Goal: Transaction & Acquisition: Purchase product/service

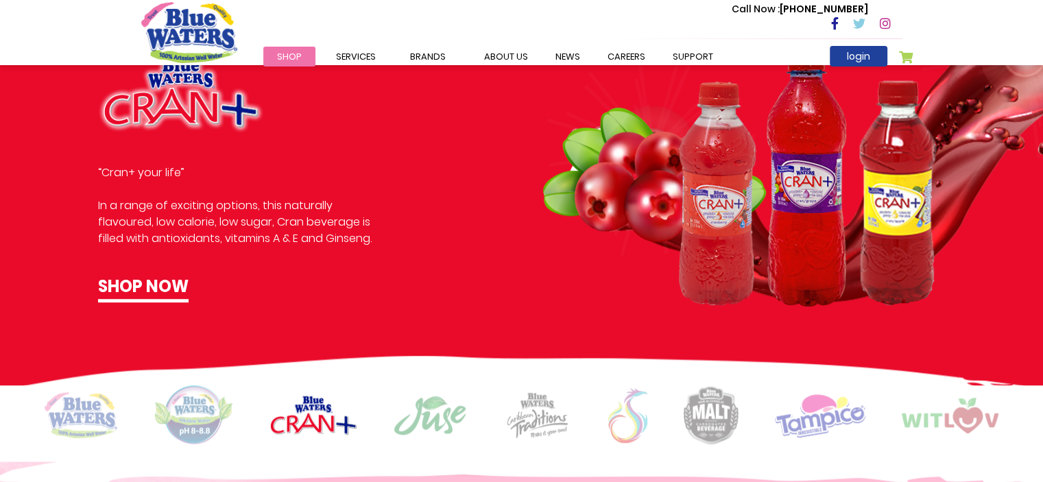
scroll to position [823, 0]
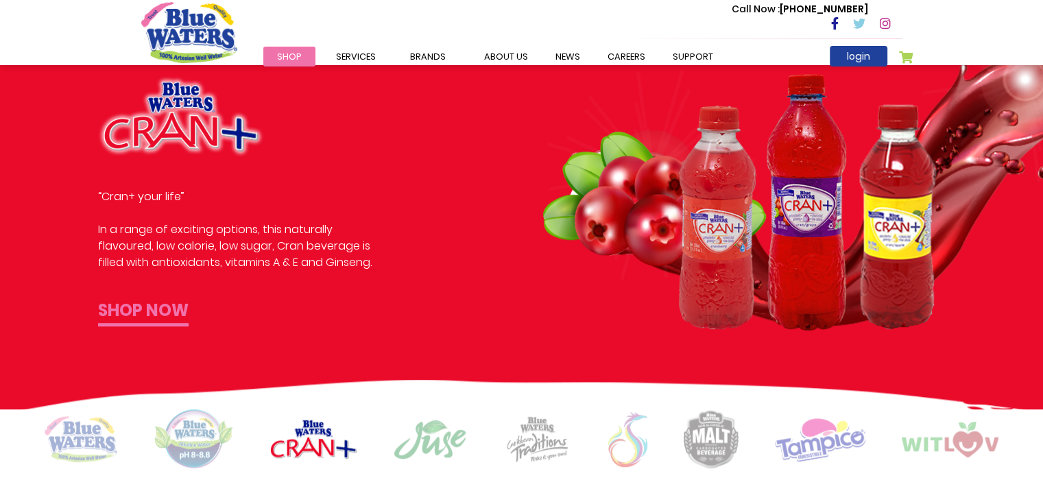
click at [154, 307] on link "Shop now" at bounding box center [143, 312] width 90 height 28
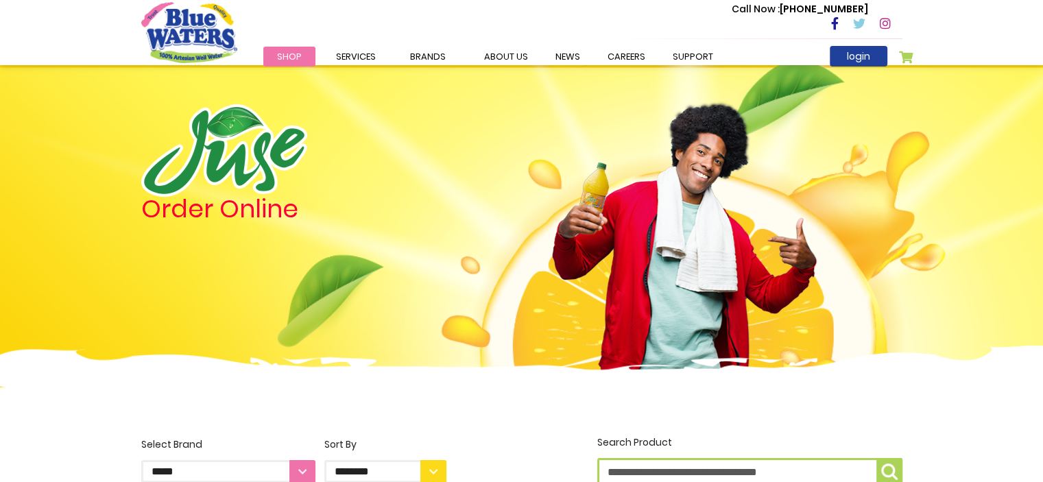
click at [287, 59] on span "Shop" at bounding box center [289, 56] width 25 height 13
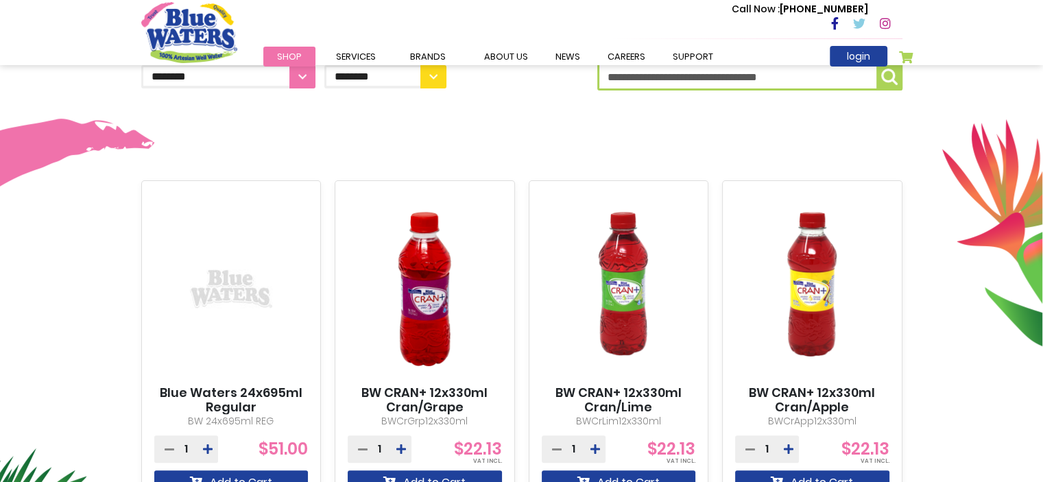
scroll to position [480, 0]
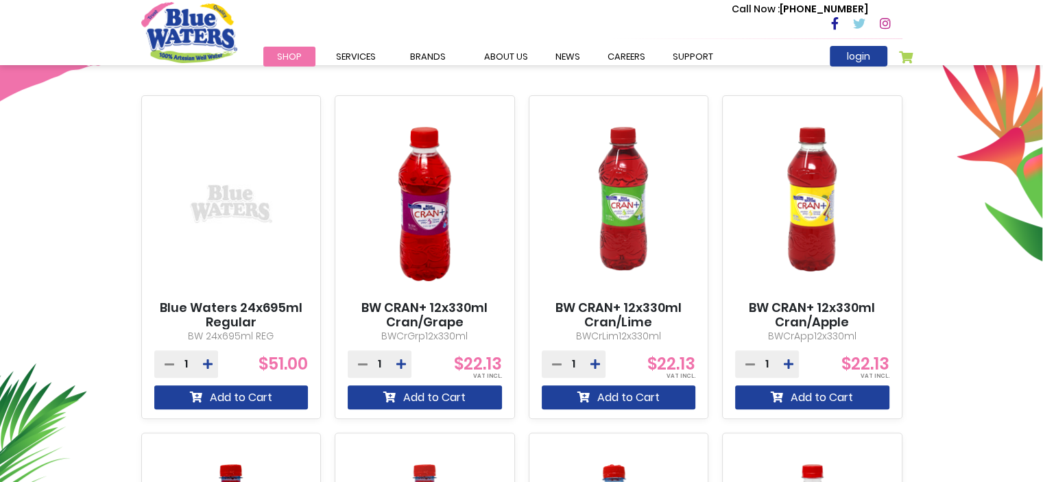
drag, startPoint x: 259, startPoint y: 363, endPoint x: 309, endPoint y: 362, distance: 50.0
click at [309, 362] on div "Blue Waters 24x695ml Regular BW 24x695ml REG 1 $51.00 Add to Cart" at bounding box center [231, 257] width 180 height 324
drag, startPoint x: 293, startPoint y: 361, endPoint x: 315, endPoint y: 369, distance: 22.8
click at [315, 369] on div "Blue Waters 24x695ml Regular BW 24x695ml REG 1 $51.00 Add to Cart" at bounding box center [231, 257] width 180 height 324
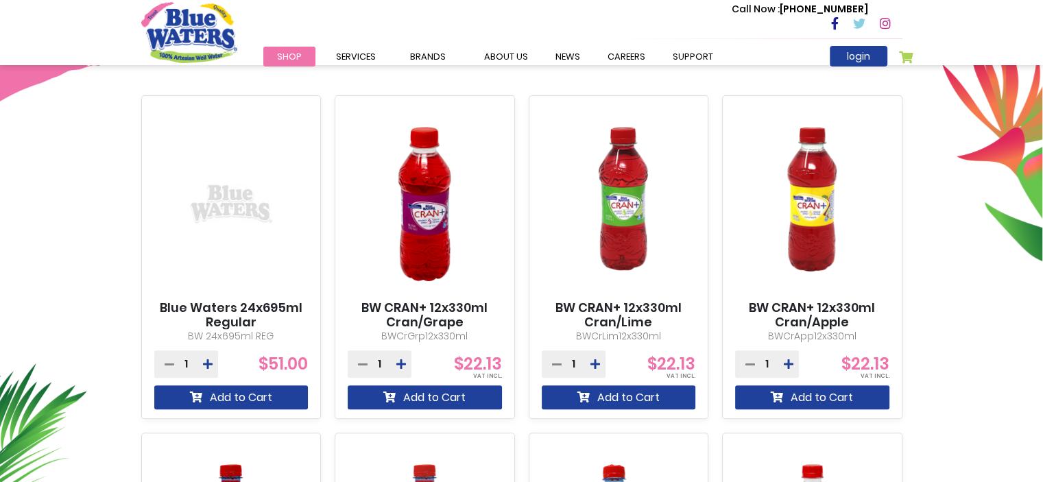
click at [315, 369] on div "Blue Waters 24x695ml Regular BW 24x695ml REG 1 $51.00 Add to Cart" at bounding box center [231, 257] width 180 height 324
click at [277, 400] on button "Add to Cart" at bounding box center [231, 397] width 154 height 24
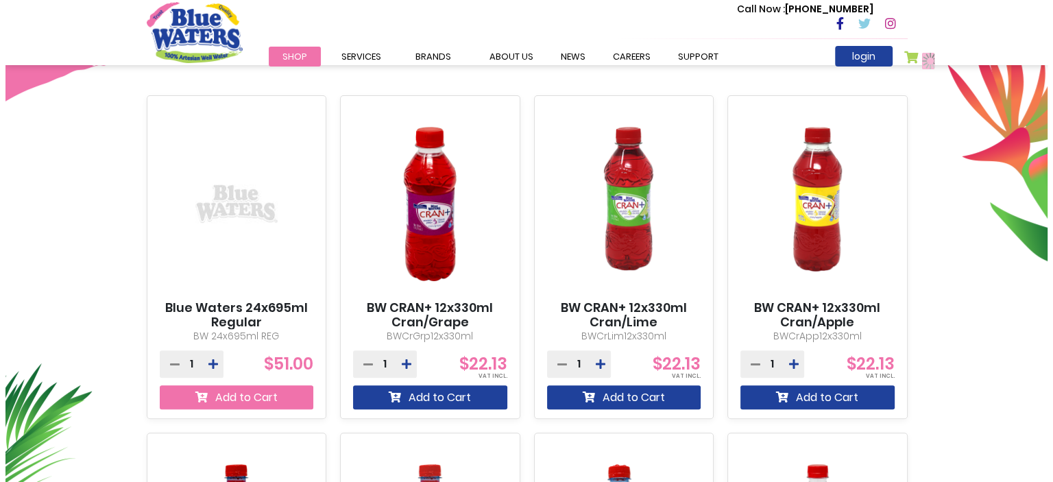
scroll to position [516, 0]
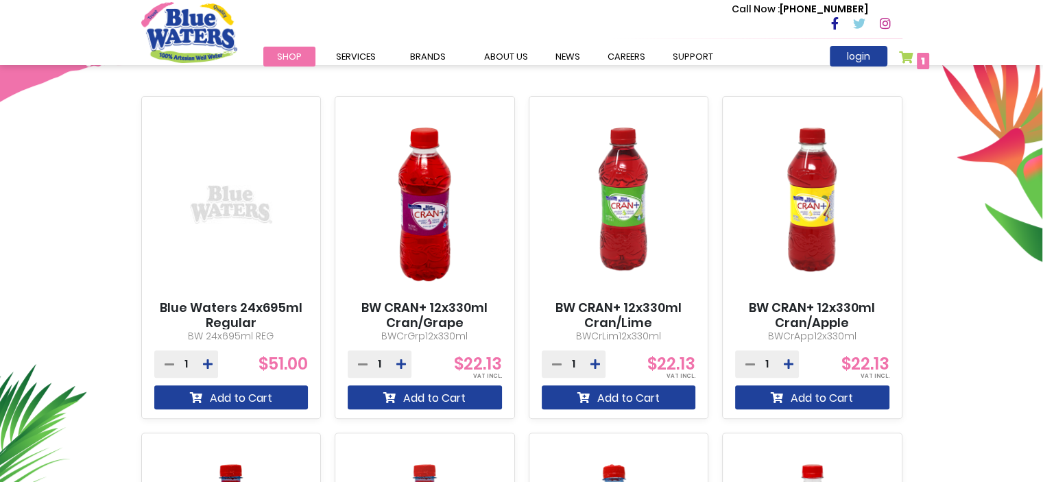
click at [924, 62] on span "1 1 items" at bounding box center [922, 61] width 12 height 16
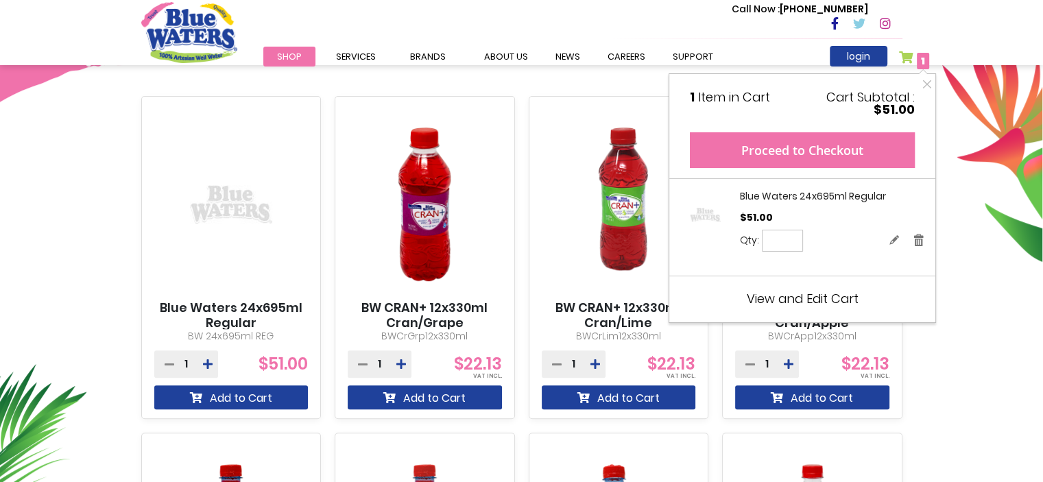
click at [828, 160] on button "Proceed to Checkout" at bounding box center [802, 150] width 225 height 36
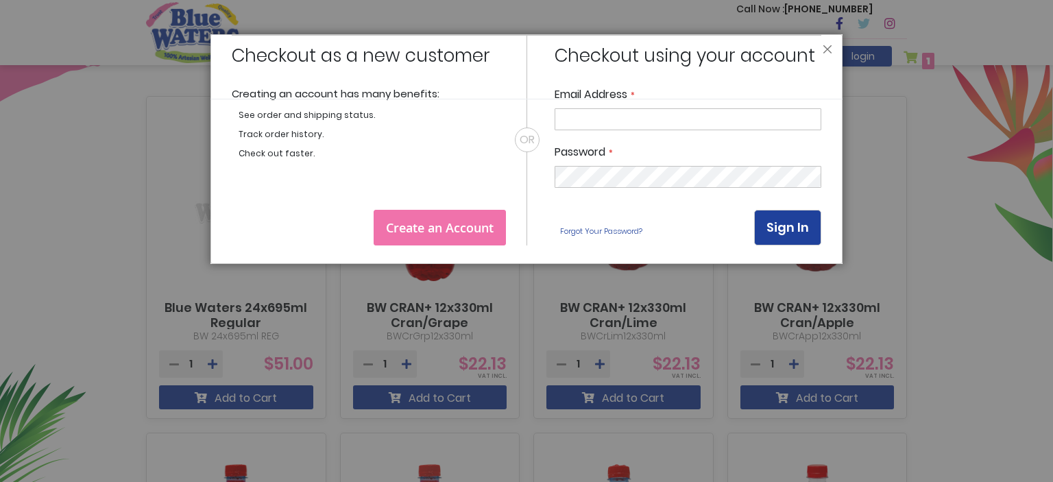
click at [494, 219] on link "Create an Account" at bounding box center [440, 228] width 132 height 36
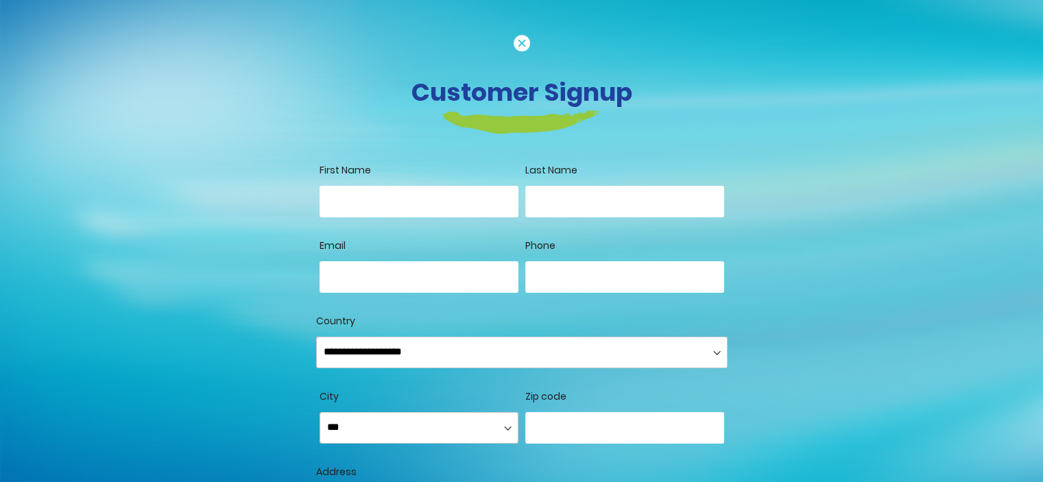
click at [437, 187] on input "First Name" at bounding box center [418, 202] width 199 height 32
click at [421, 359] on select "**********" at bounding box center [521, 353] width 411 height 32
click at [411, 348] on select "**********" at bounding box center [521, 353] width 411 height 32
click at [455, 352] on select "**********" at bounding box center [521, 353] width 411 height 32
click at [517, 43] on img at bounding box center [521, 43] width 16 height 16
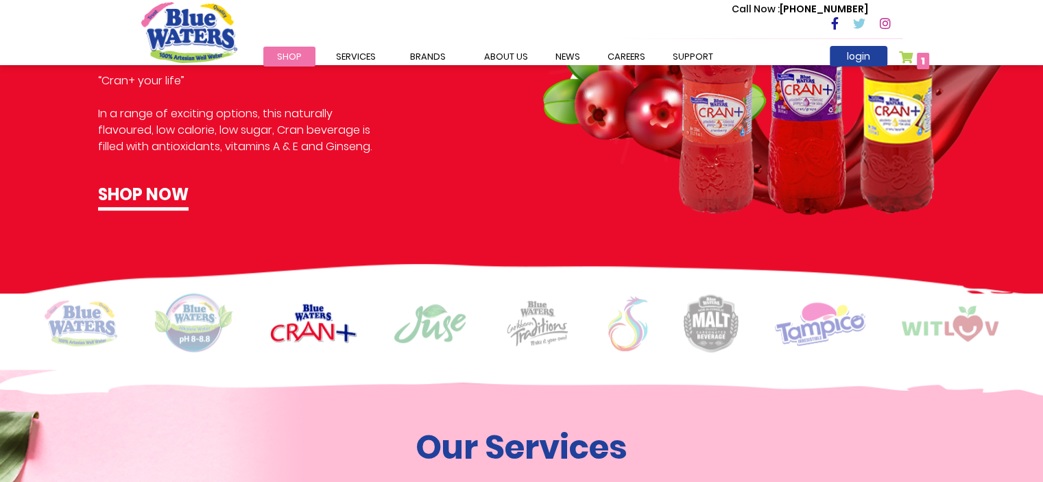
scroll to position [596, 0]
